Goal: Transaction & Acquisition: Purchase product/service

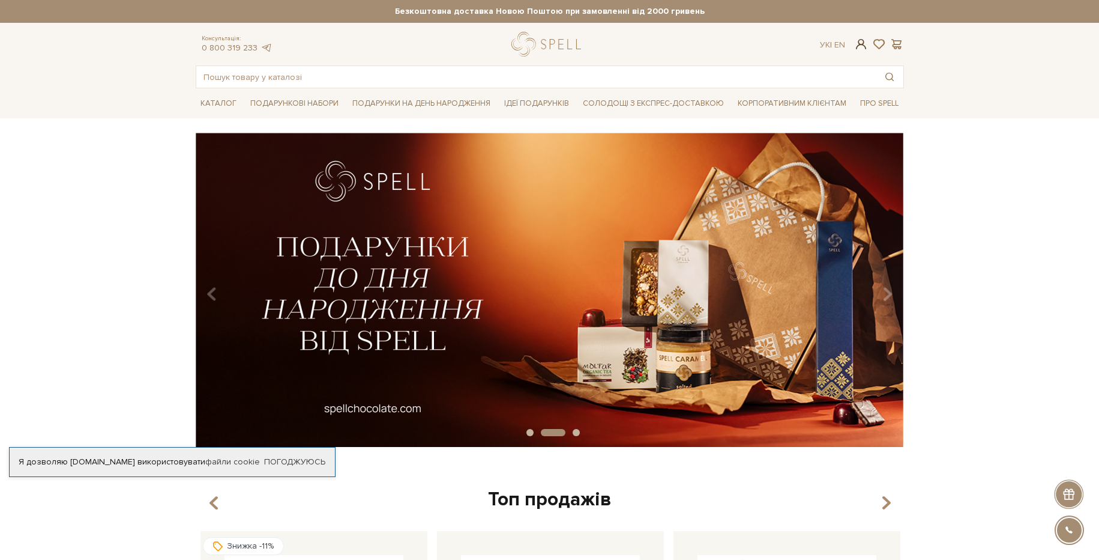
type input "[PHONE_NUMBER]"
click at [860, 48] on span at bounding box center [861, 44] width 14 height 13
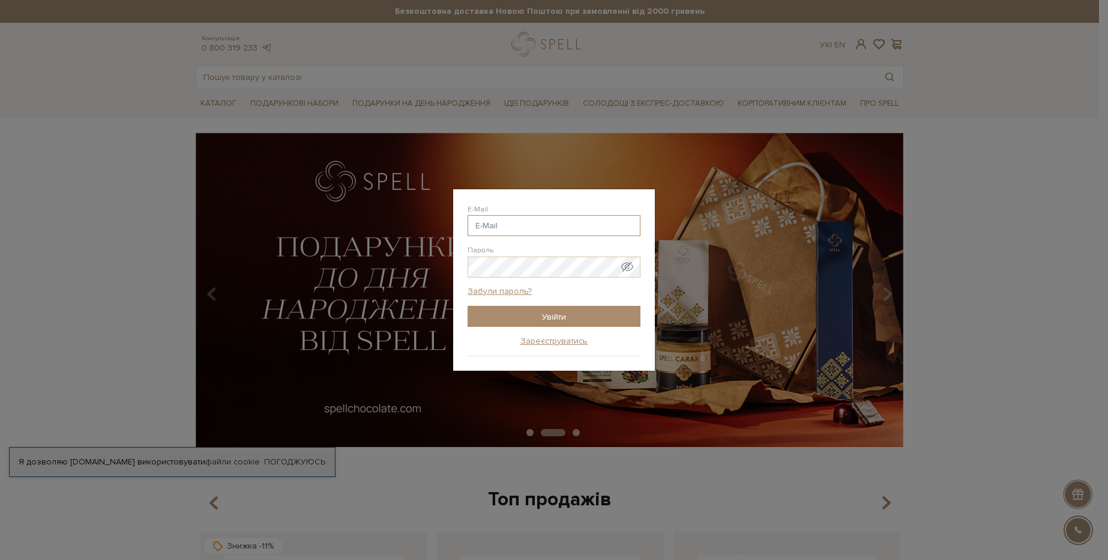
click at [584, 223] on input "E-Mail" at bounding box center [554, 225] width 173 height 21
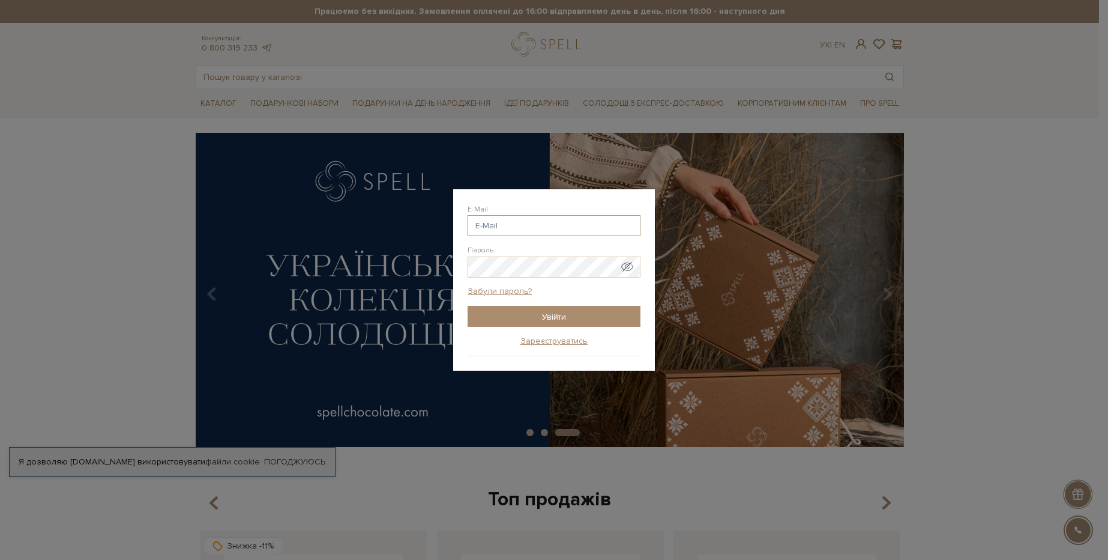
type input "[PHONE_NUMBER]"
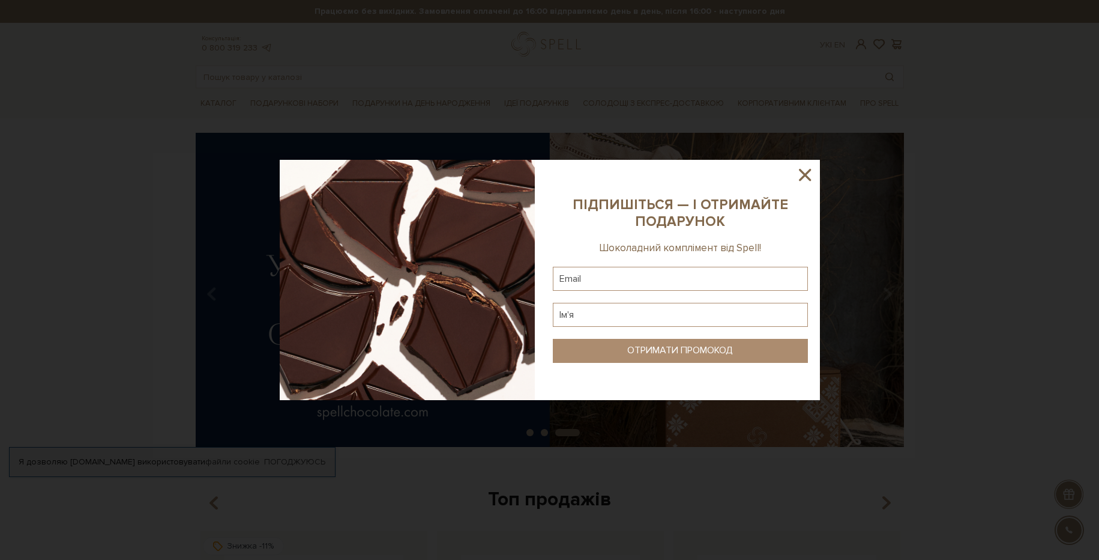
click at [802, 172] on icon at bounding box center [805, 175] width 20 height 20
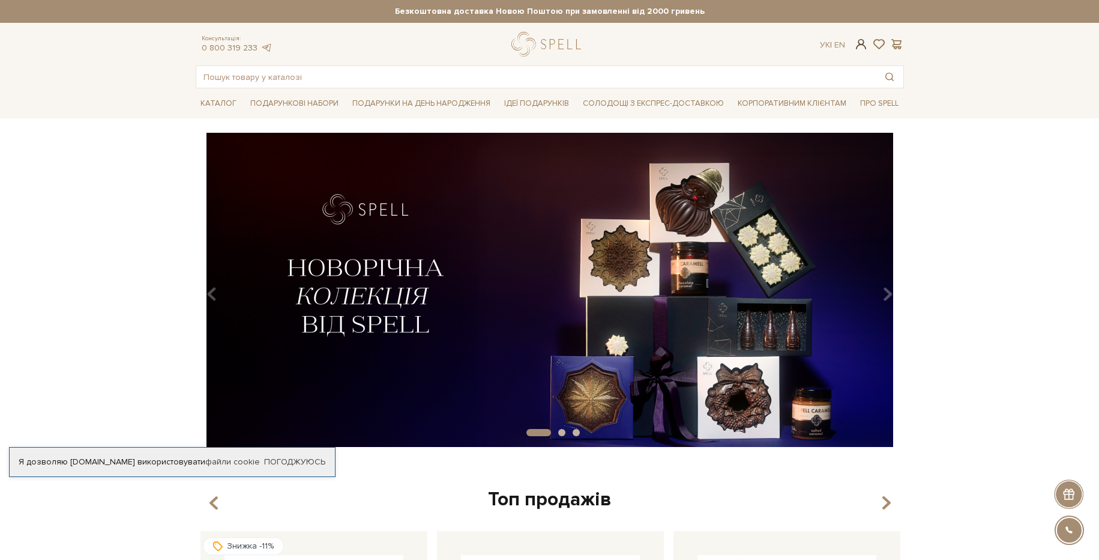
click at [860, 46] on span at bounding box center [861, 44] width 14 height 13
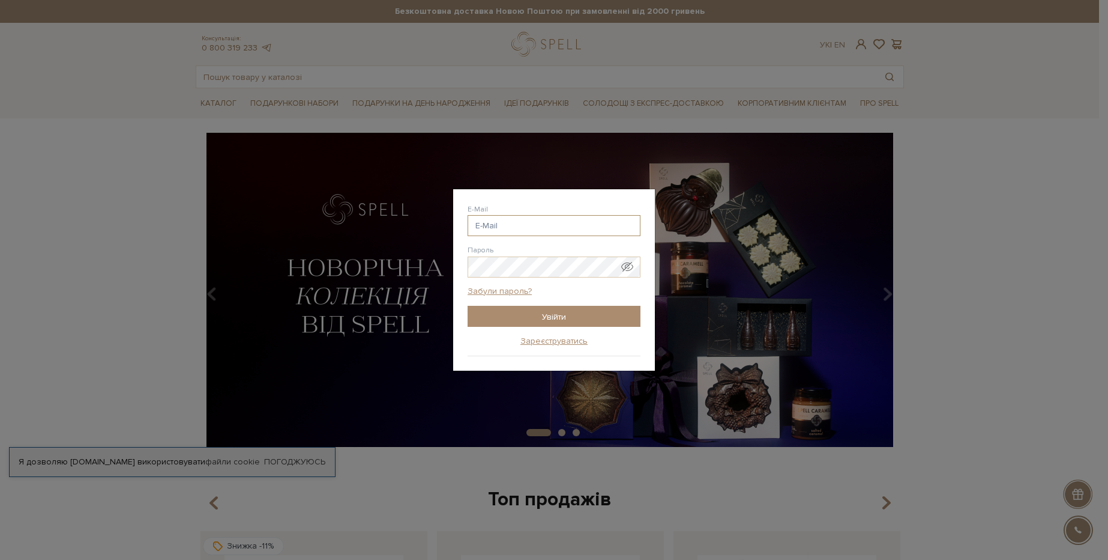
click at [535, 226] on input "E-Mail" at bounding box center [554, 225] width 173 height 21
click at [556, 318] on input "Увійти" at bounding box center [554, 316] width 173 height 21
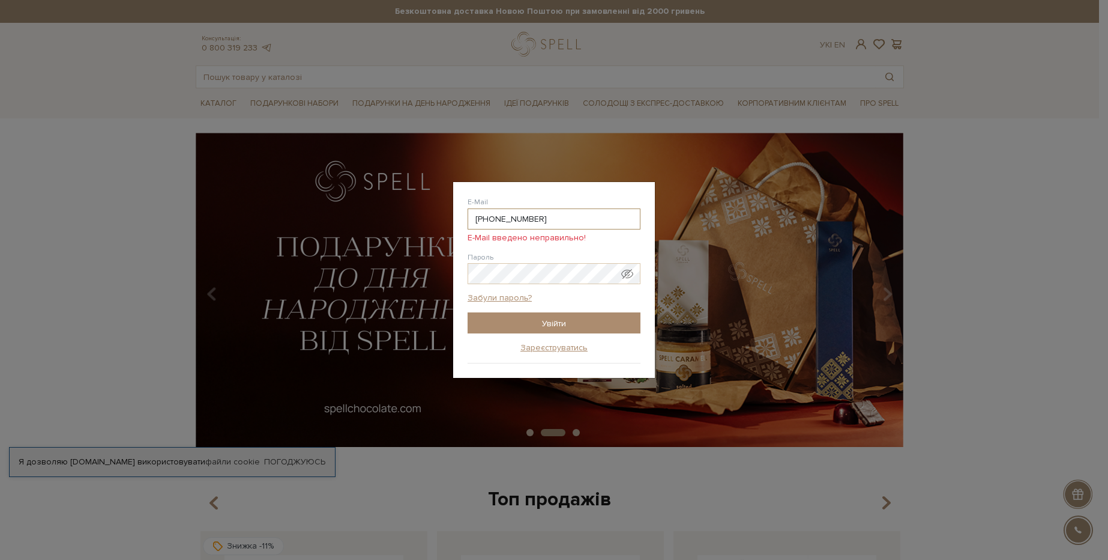
click at [563, 215] on input "[PHONE_NUMBER]" at bounding box center [554, 218] width 173 height 21
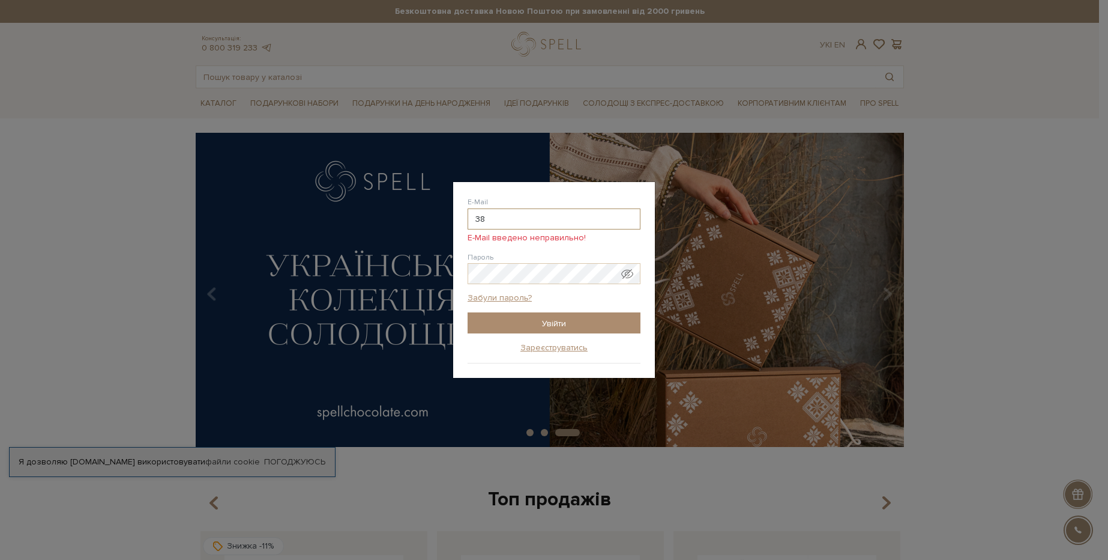
type input "3"
type input "y"
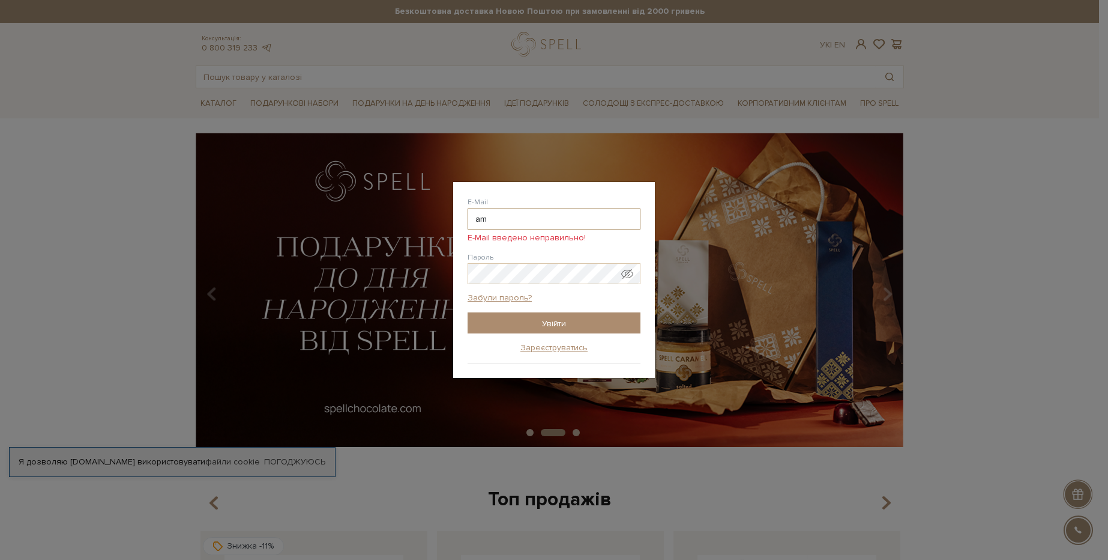
type input "[EMAIL_ADDRESS][DOMAIN_NAME]"
click at [628, 278] on span "Показати пароль у вигляді звичайного тексту. Попередження: це відобразить ваш п…" at bounding box center [627, 274] width 12 height 12
click at [595, 331] on input "Увійти" at bounding box center [554, 322] width 173 height 21
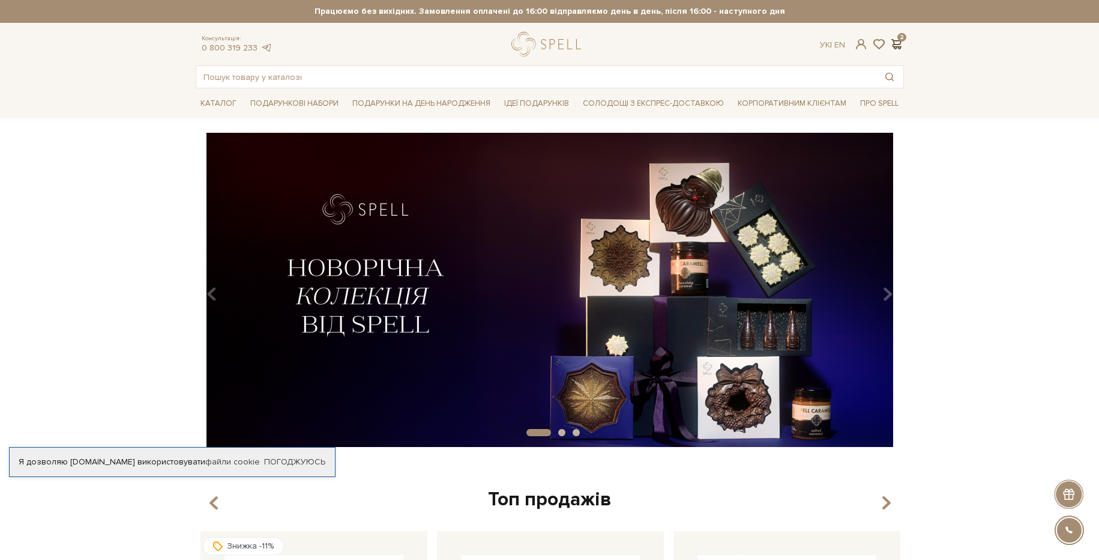
click at [895, 42] on span at bounding box center [897, 44] width 14 height 13
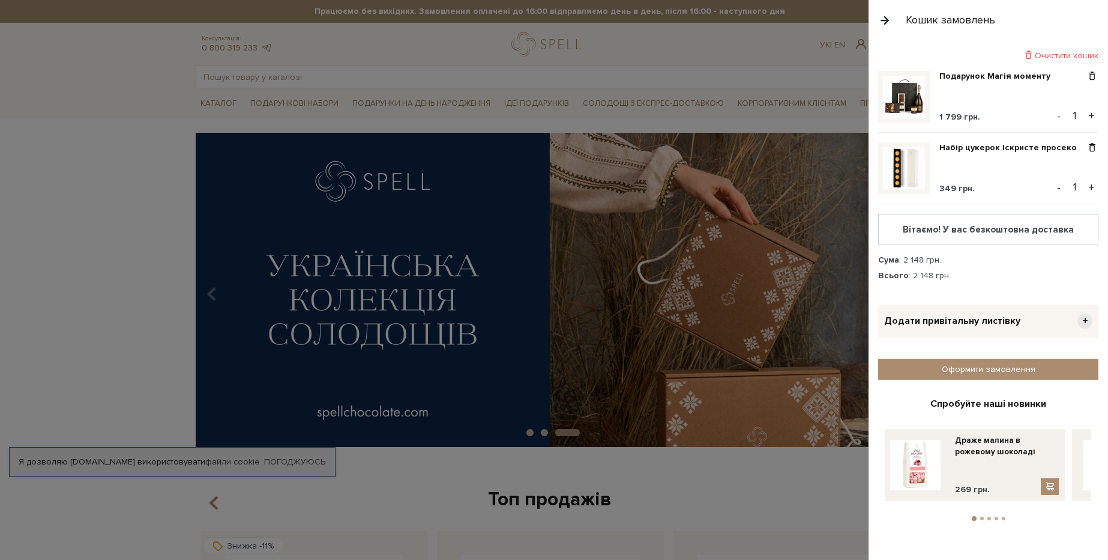
click at [1085, 319] on span "+" at bounding box center [1085, 320] width 15 height 15
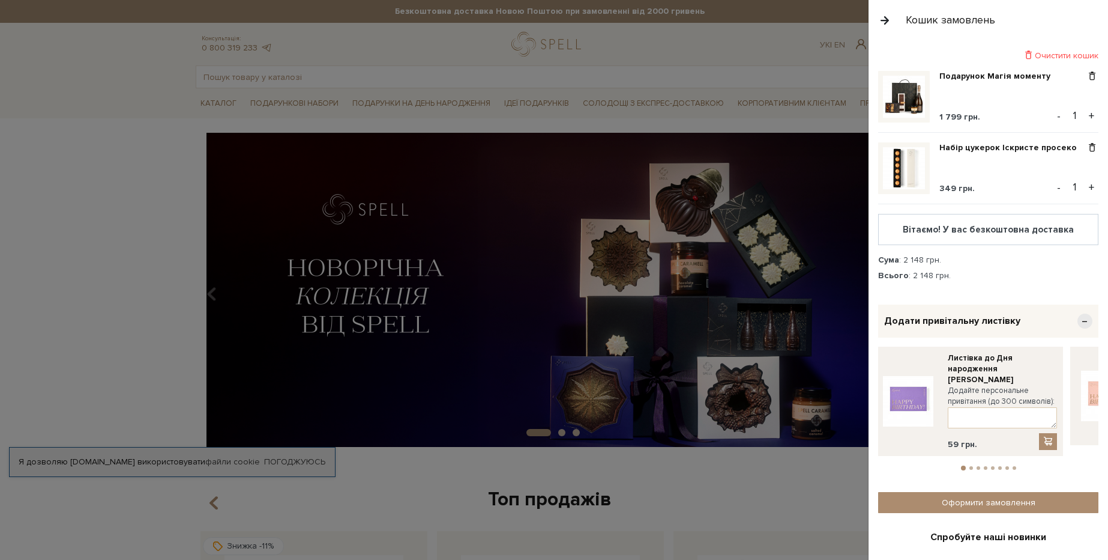
click at [1081, 322] on span "−" at bounding box center [1085, 320] width 15 height 15
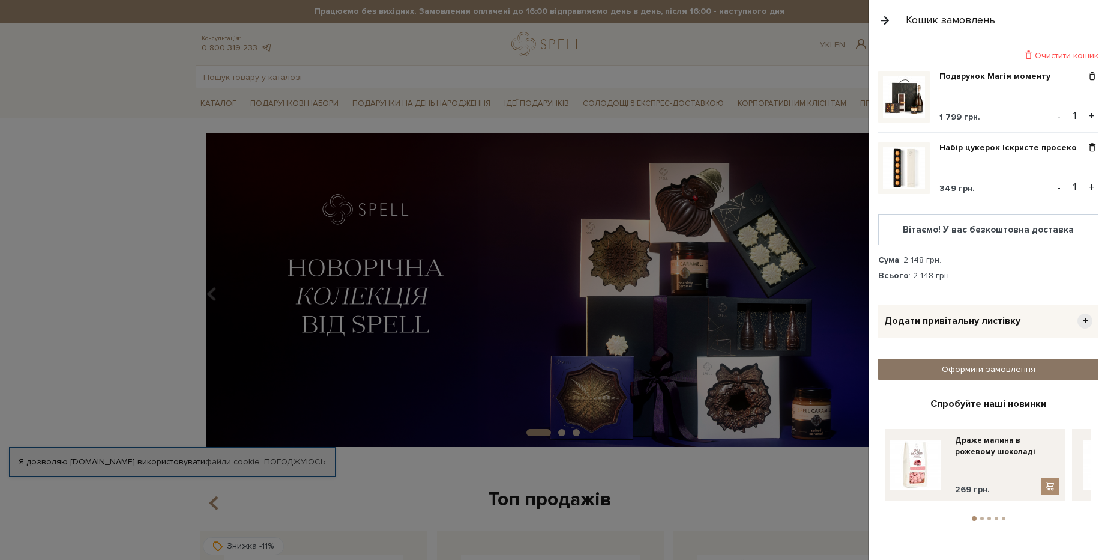
click at [1011, 373] on link "Оформити замовлення" at bounding box center [988, 368] width 220 height 21
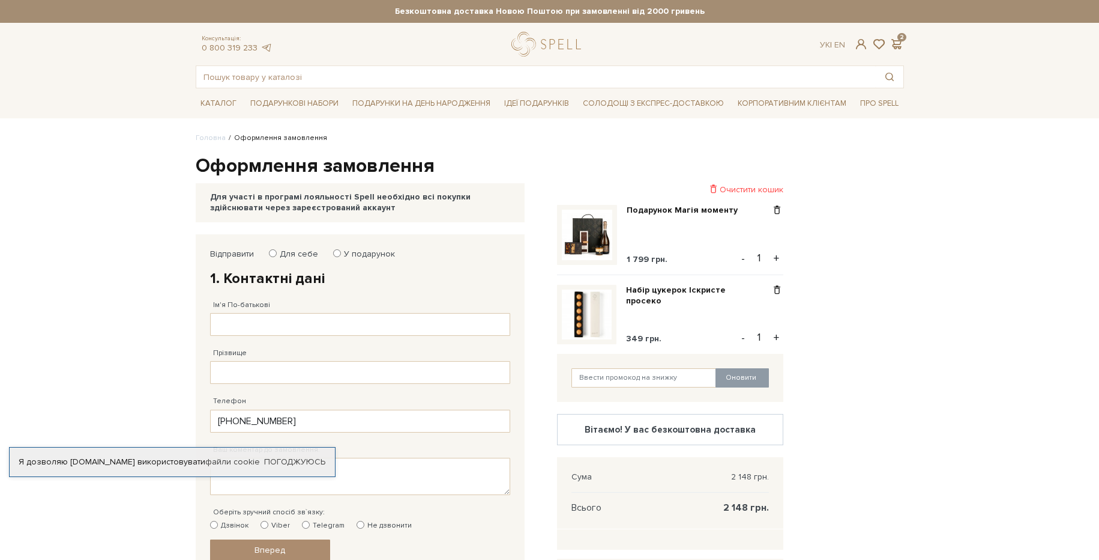
click at [334, 252] on input "У подарунок" at bounding box center [337, 253] width 8 height 8
radio input "true"
